Goal: Navigation & Orientation: Understand site structure

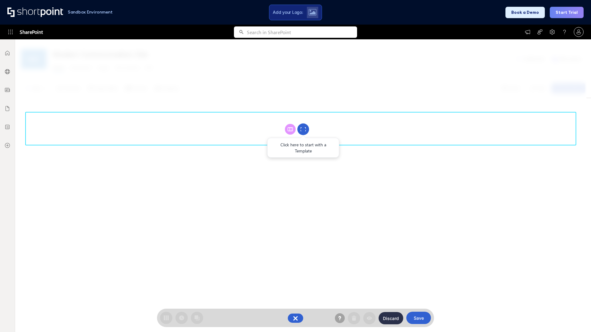
click at [303, 129] on circle at bounding box center [303, 130] width 12 height 12
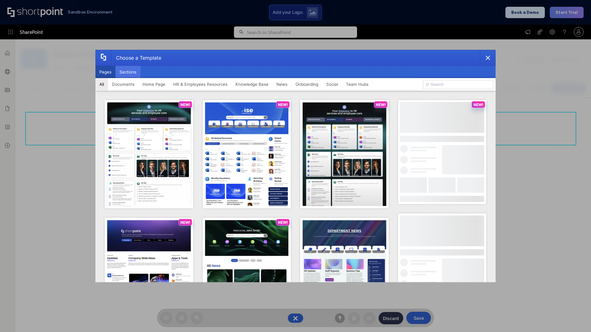
click at [128, 72] on button "Sections" at bounding box center [127, 72] width 25 height 12
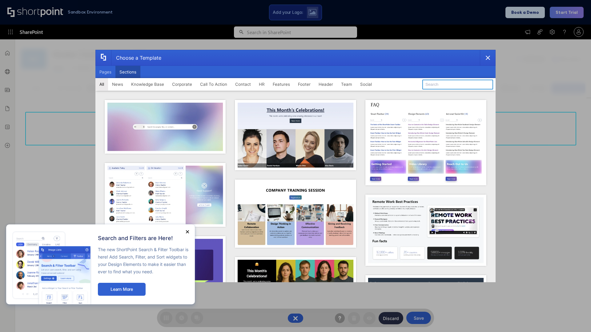
type input "Social"
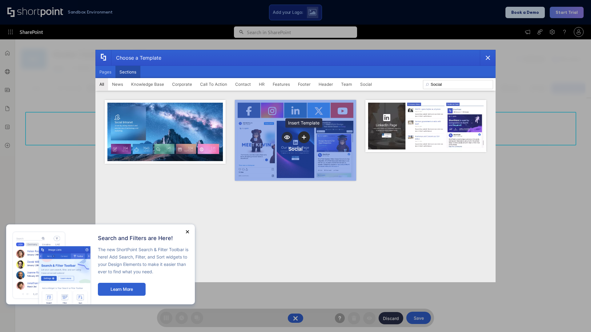
click at [304, 137] on icon "template selector" at bounding box center [303, 137] width 4 height 4
